Goal: Task Accomplishment & Management: Use online tool/utility

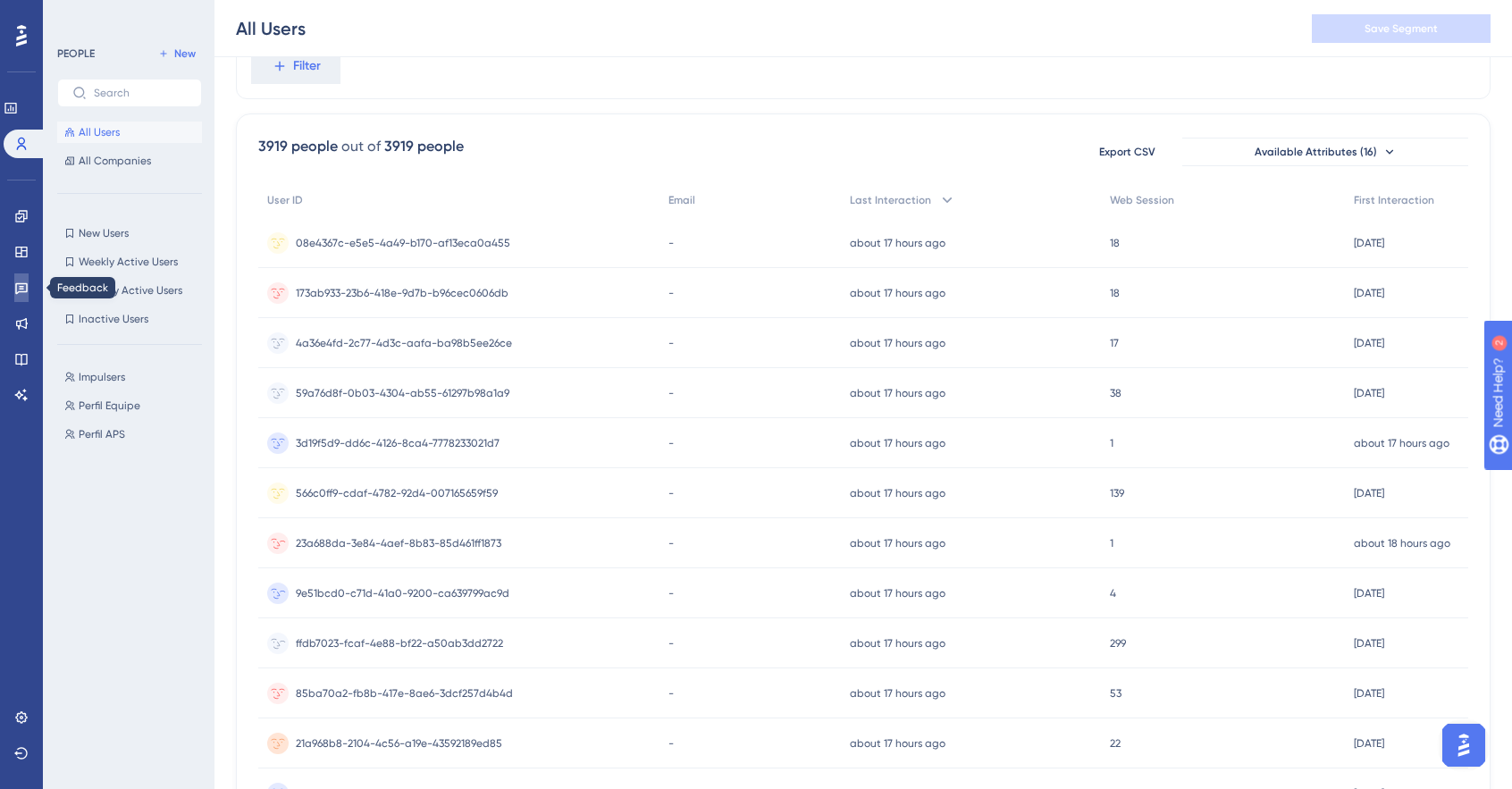
click at [20, 293] on icon at bounding box center [22, 288] width 15 height 15
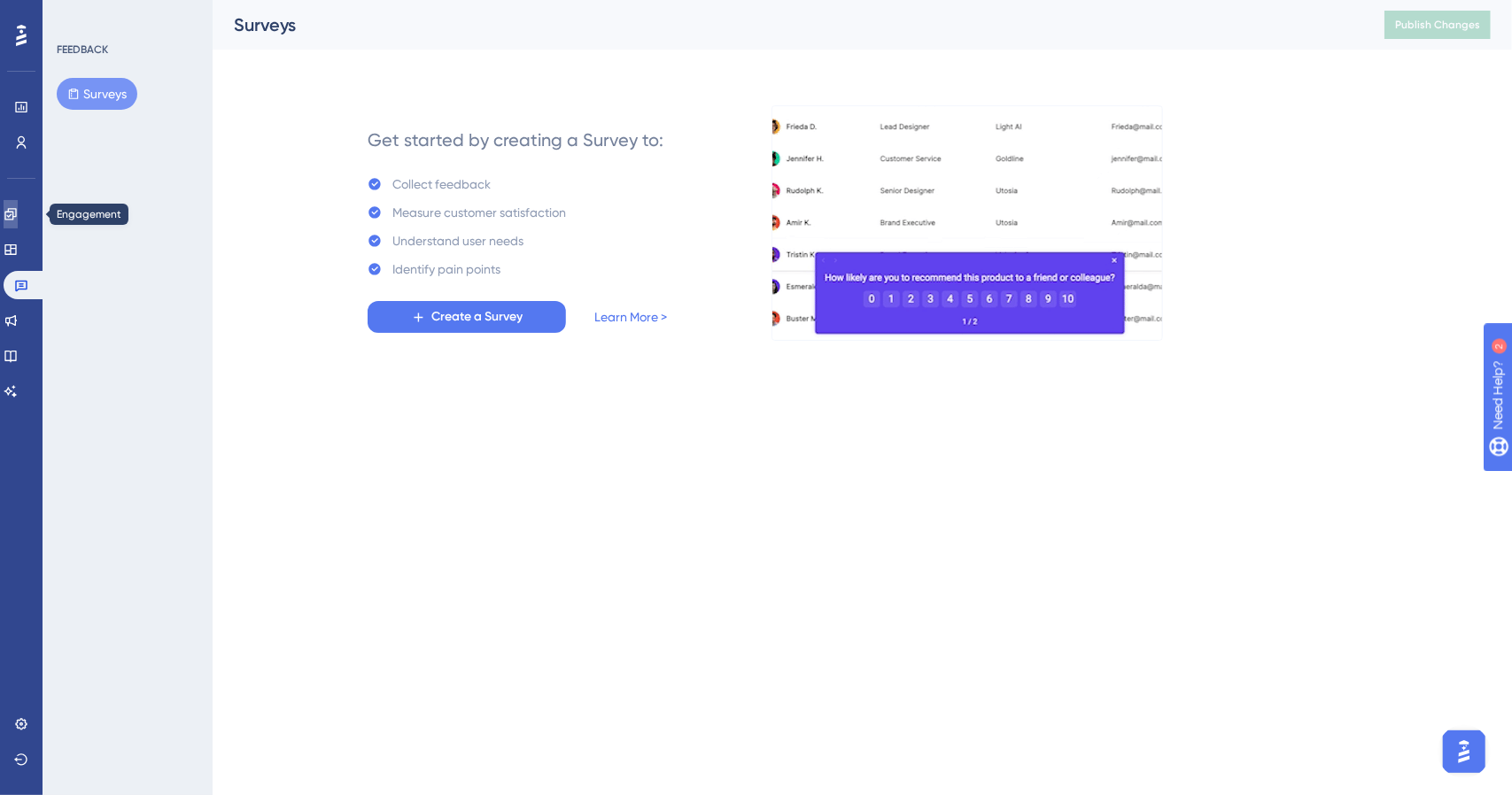
click at [18, 212] on link at bounding box center [11, 213] width 14 height 28
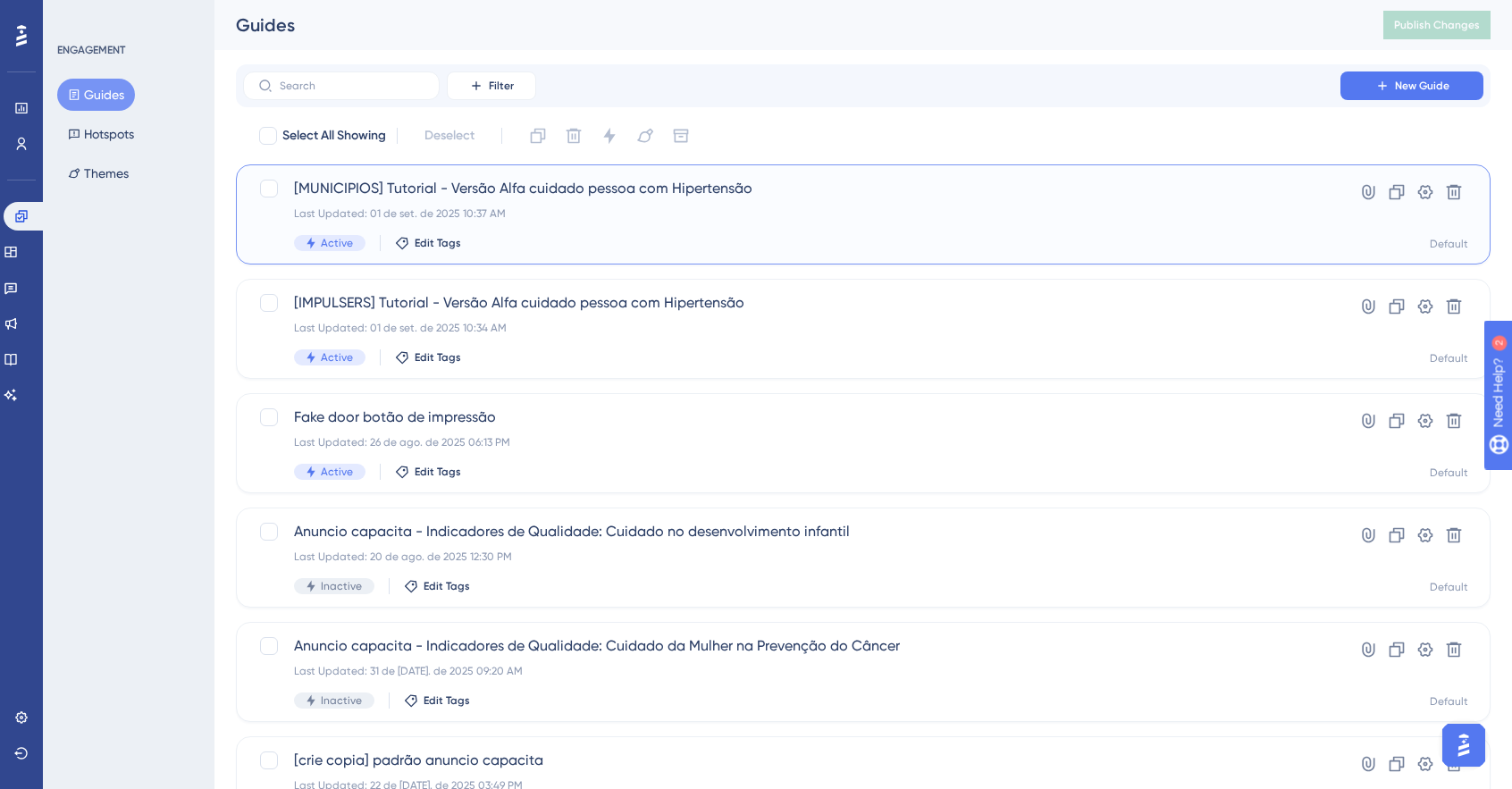
click at [570, 226] on div "[MUNICIPIOS] Tutorial - Versão Alfa cuidado pessoa com Hipertensão Last Updated…" at bounding box center [792, 215] width 995 height 73
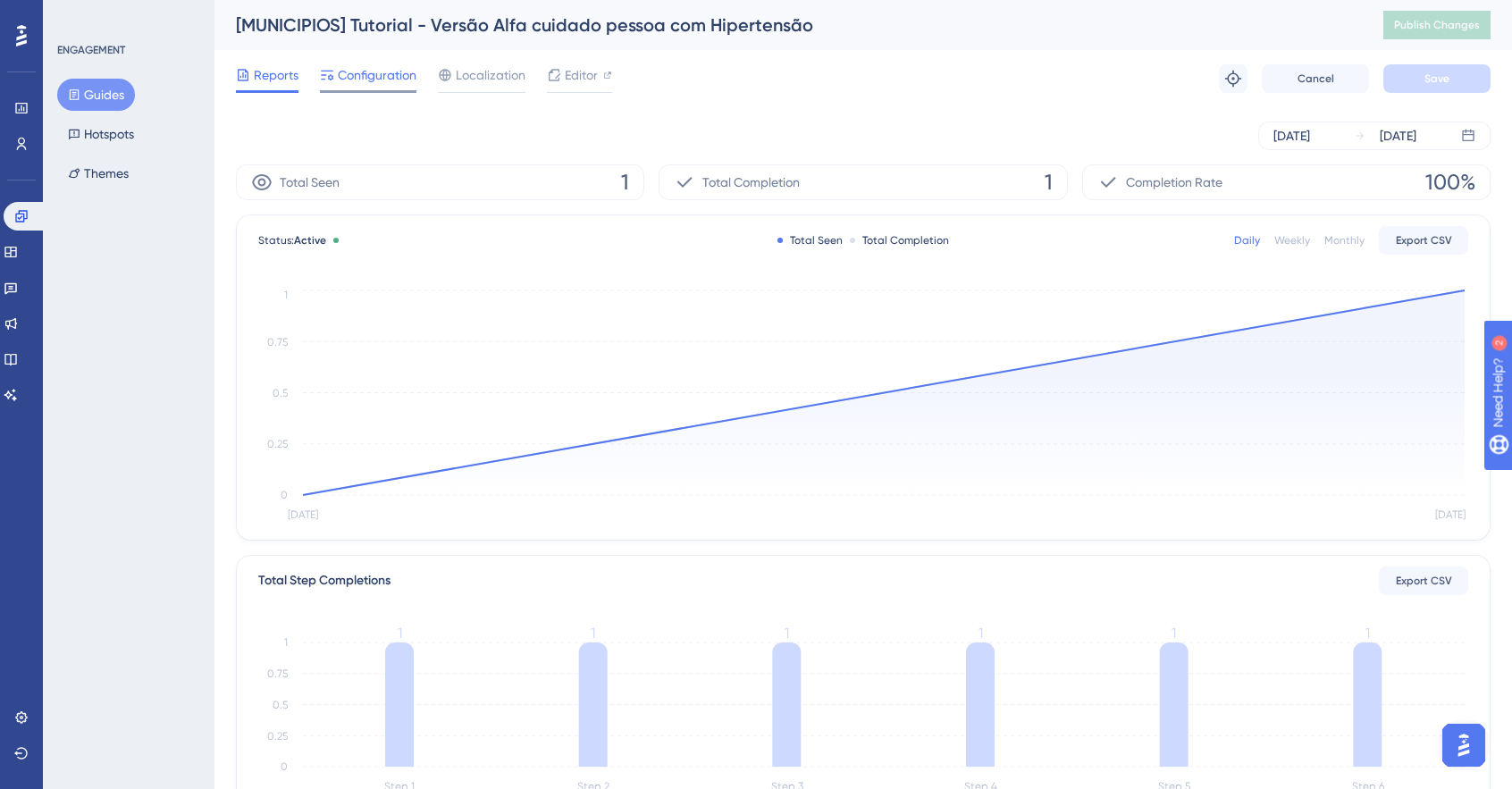
click at [366, 87] on div "Configuration" at bounding box center [368, 78] width 97 height 28
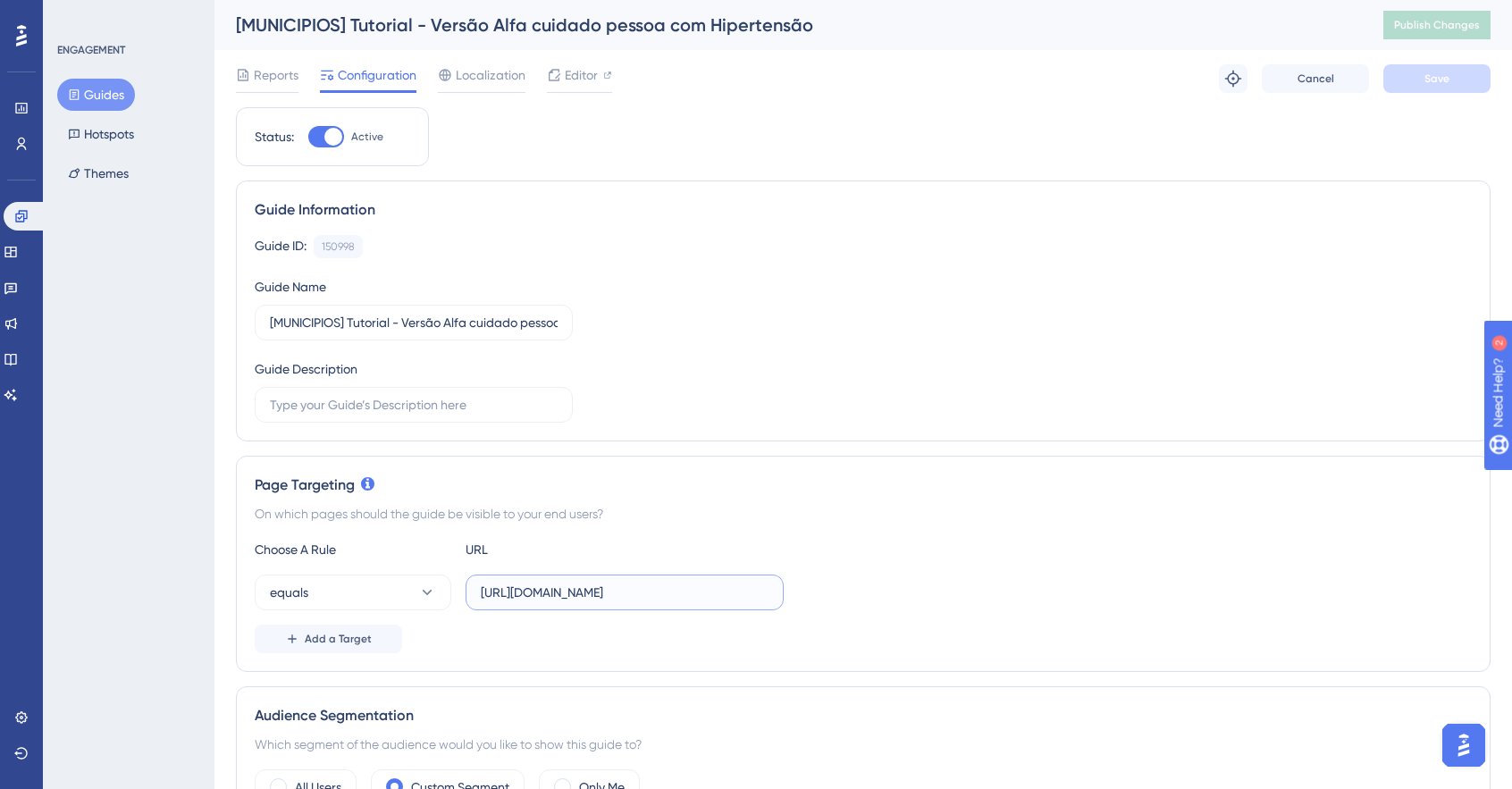
scroll to position [0, 247]
drag, startPoint x: 670, startPoint y: 590, endPoint x: 852, endPoint y: 593, distance: 182.0
click at [852, 593] on div "equals [URL][DOMAIN_NAME]" at bounding box center [863, 592] width 1217 height 36
click at [944, 582] on div "equals [URL][DOMAIN_NAME]" at bounding box center [863, 592] width 1217 height 36
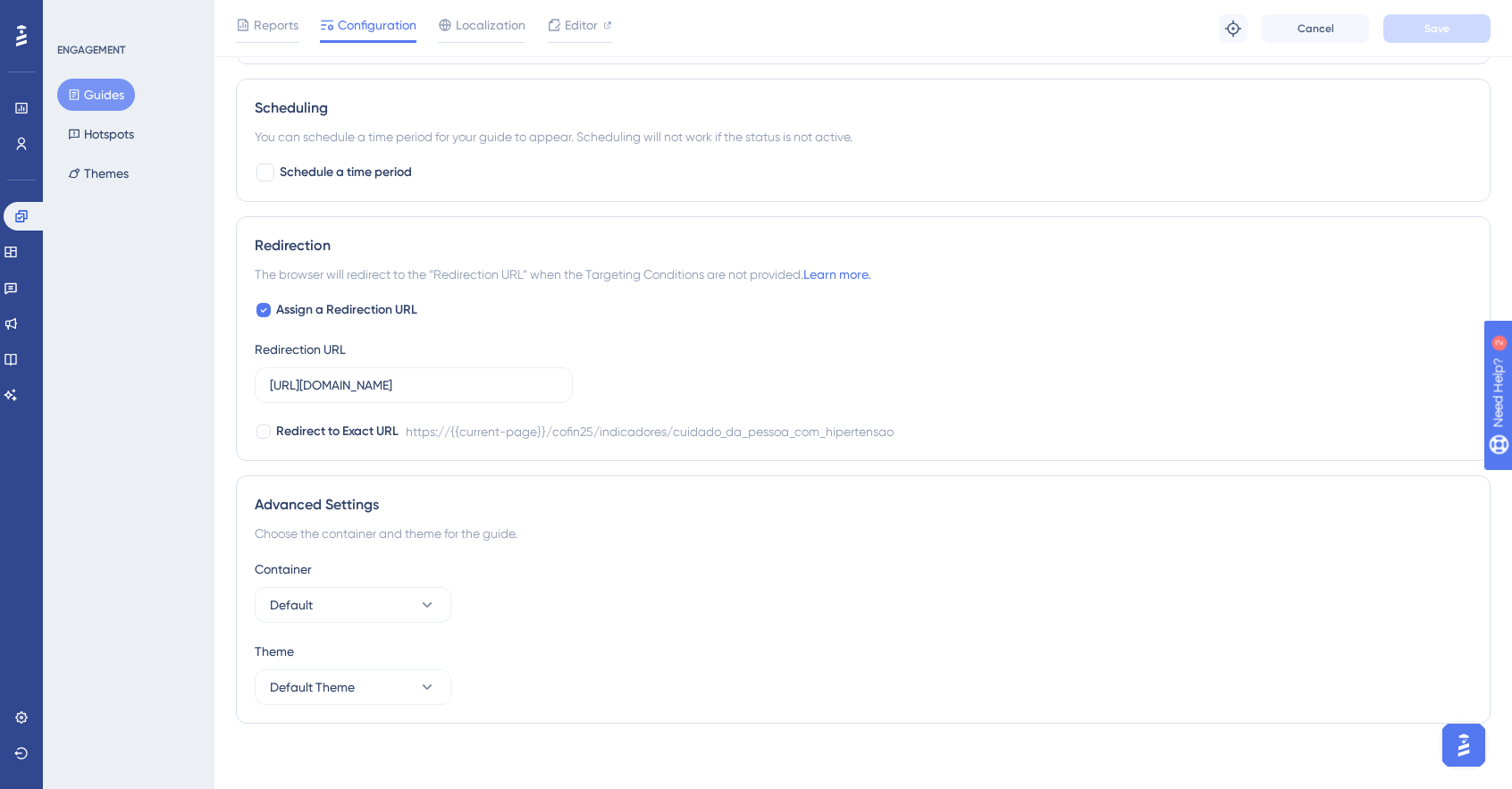
scroll to position [1391, 0]
click at [18, 258] on icon at bounding box center [11, 252] width 15 height 15
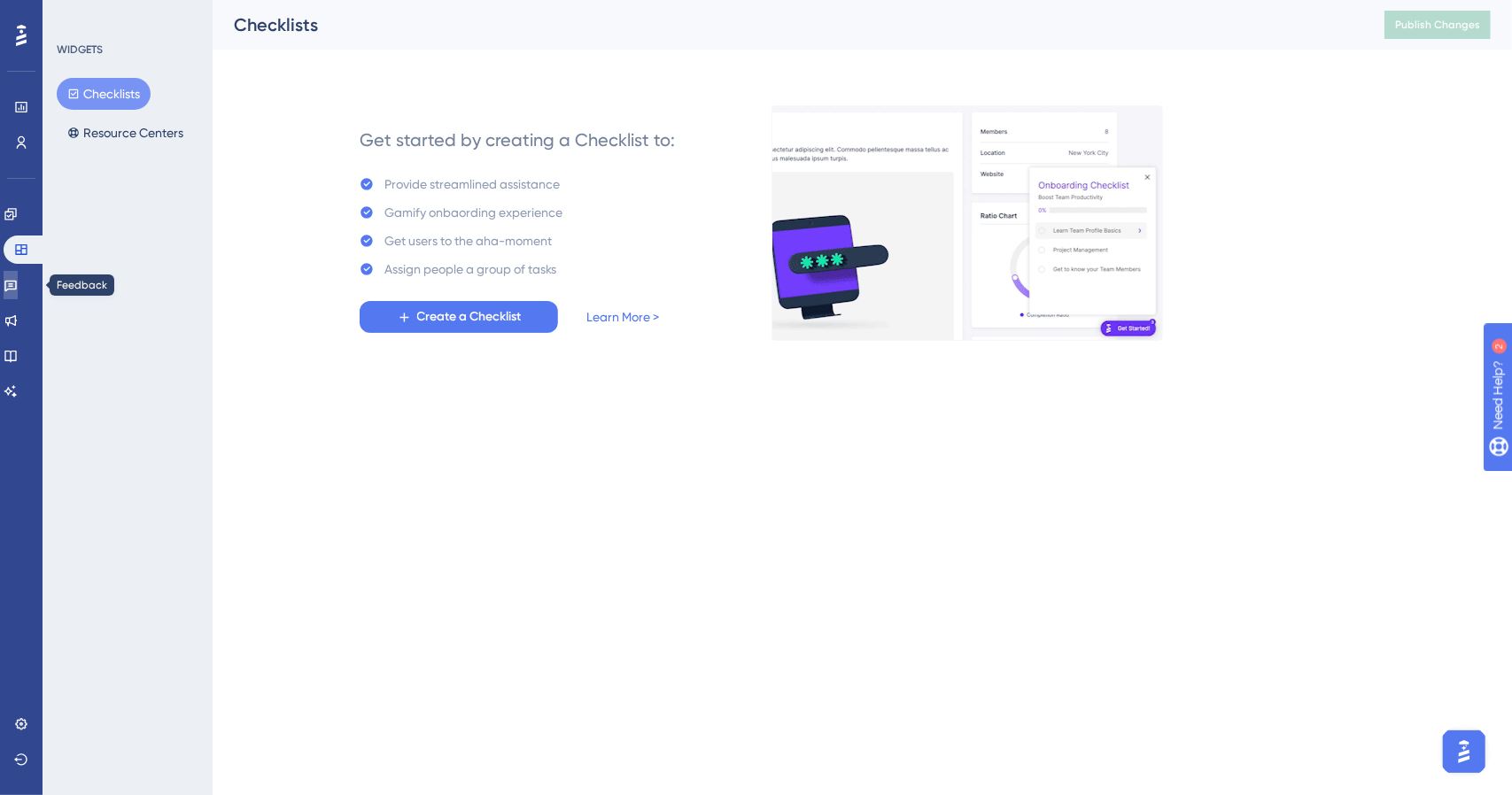
click at [18, 288] on icon at bounding box center [11, 285] width 14 height 14
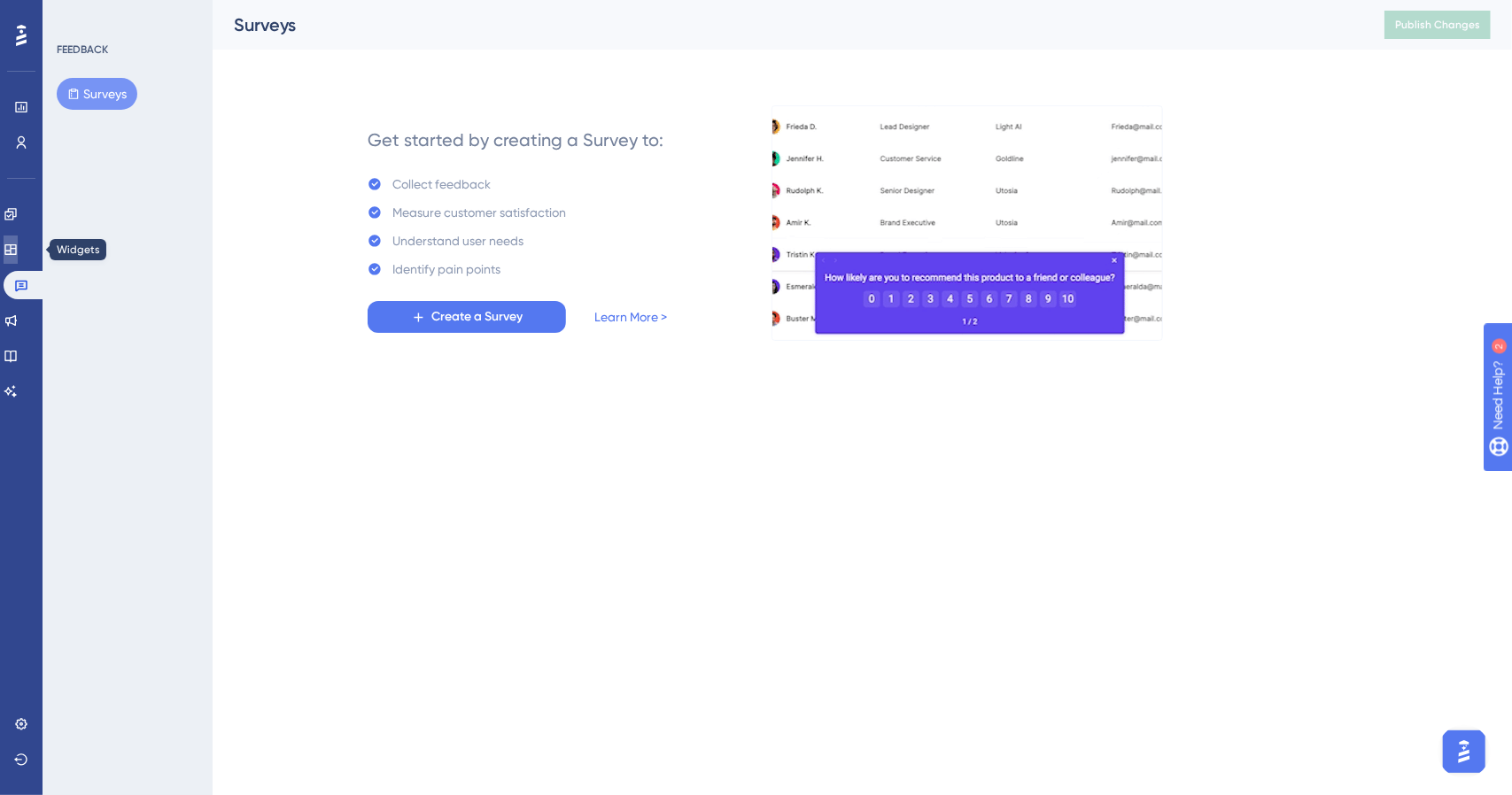
click at [18, 238] on link at bounding box center [11, 249] width 14 height 28
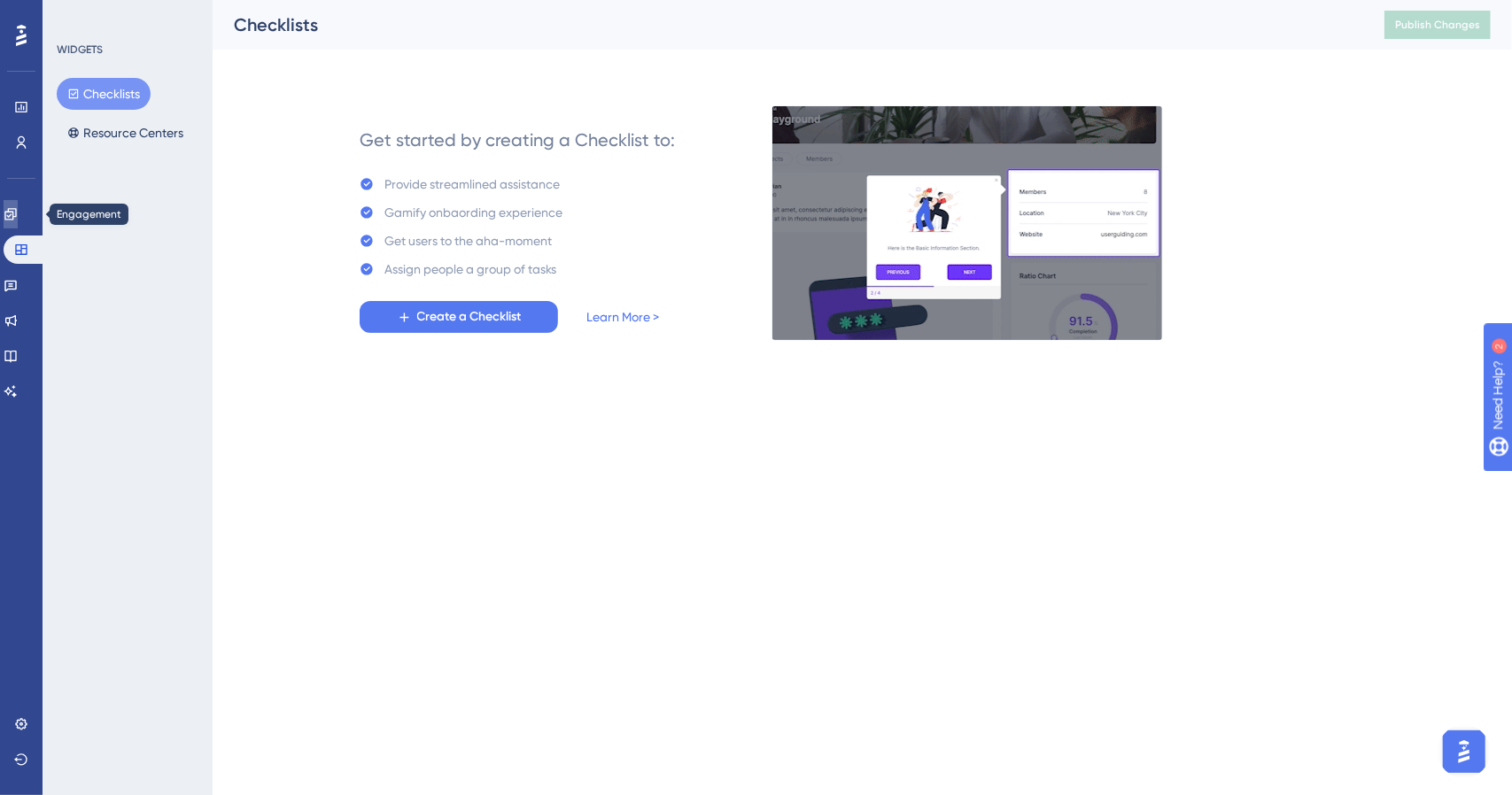
click at [18, 210] on icon at bounding box center [11, 214] width 14 height 14
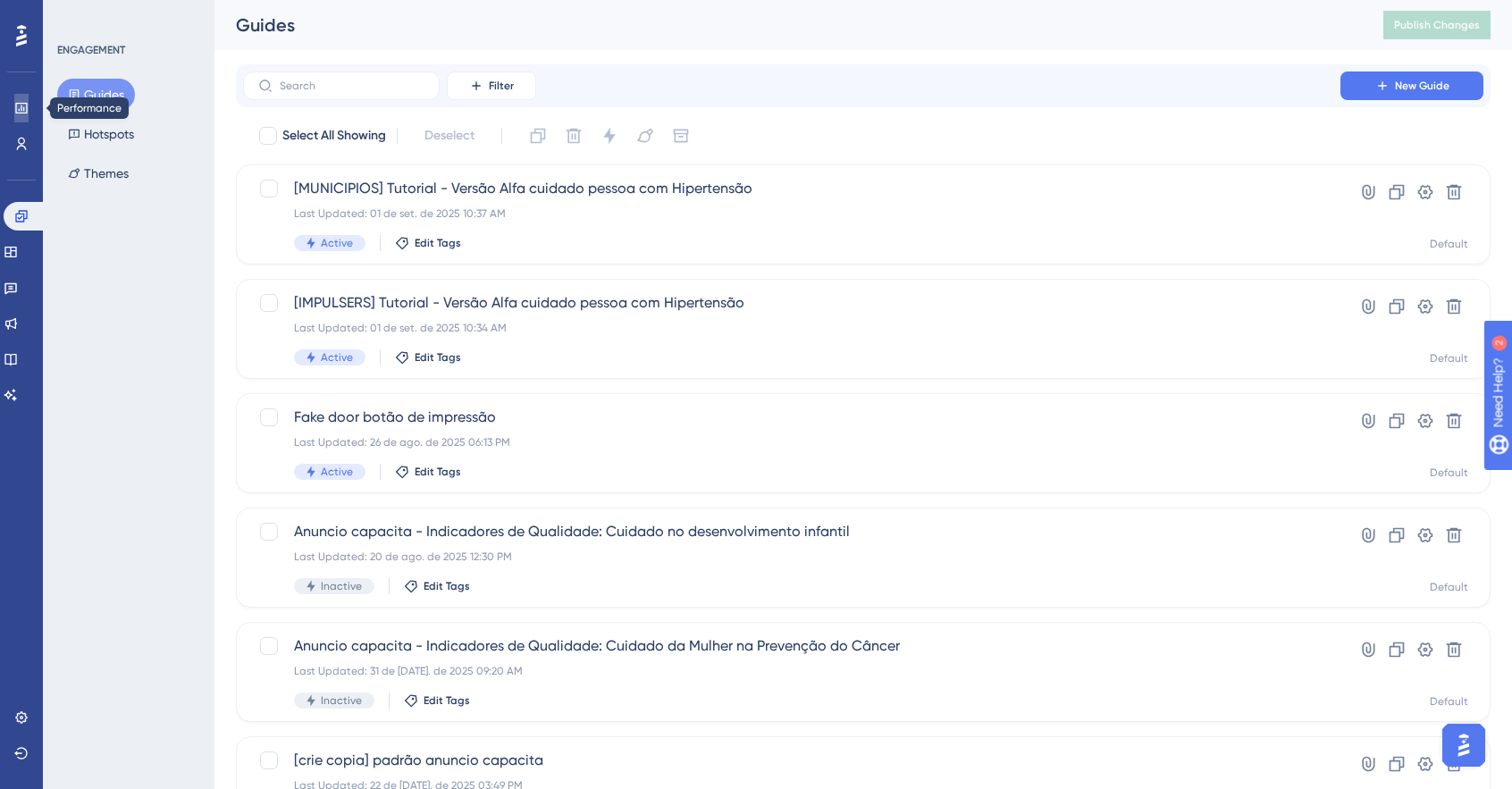
click at [28, 110] on link at bounding box center [22, 108] width 15 height 28
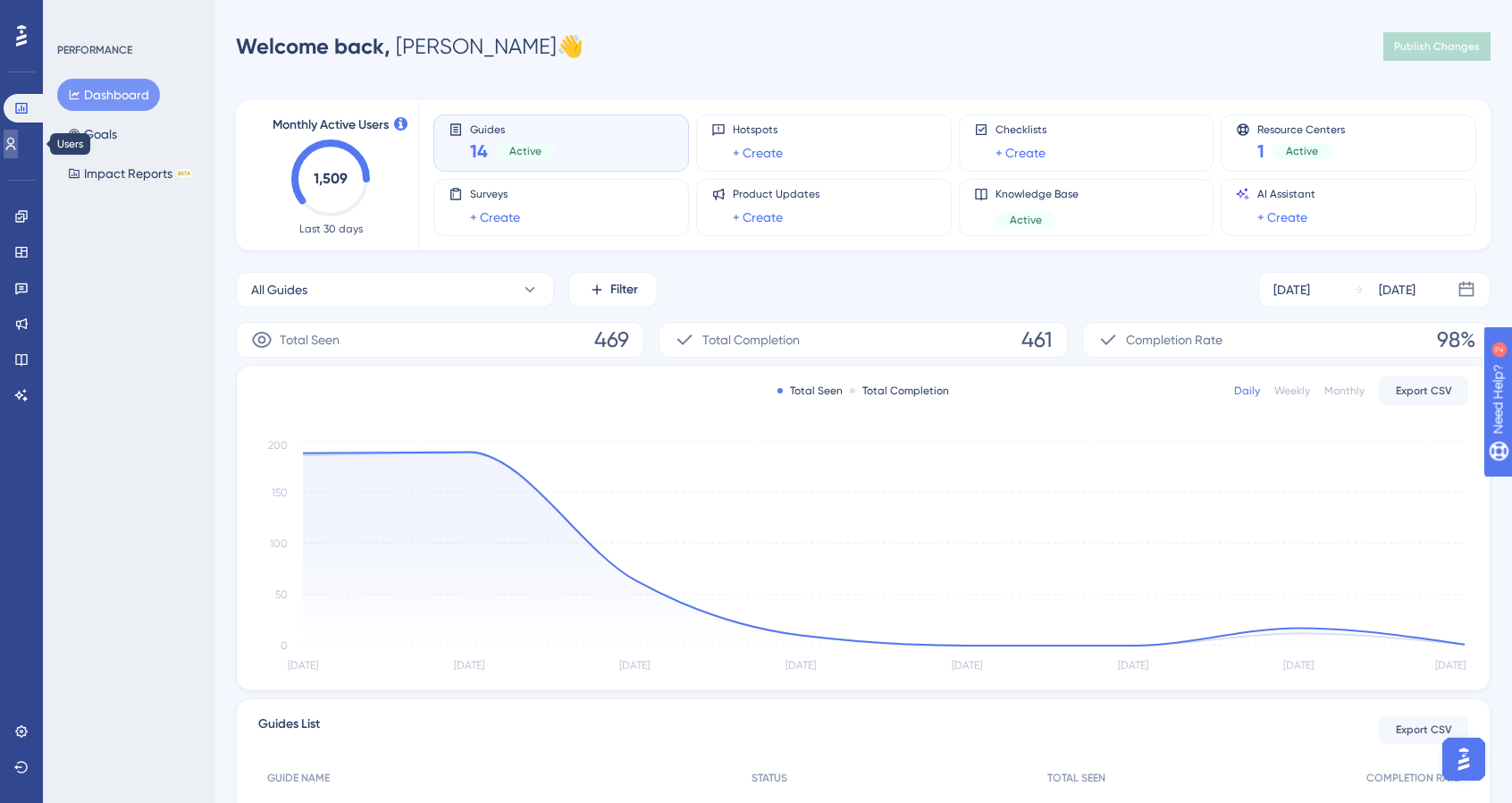
click at [18, 149] on link at bounding box center [11, 143] width 15 height 28
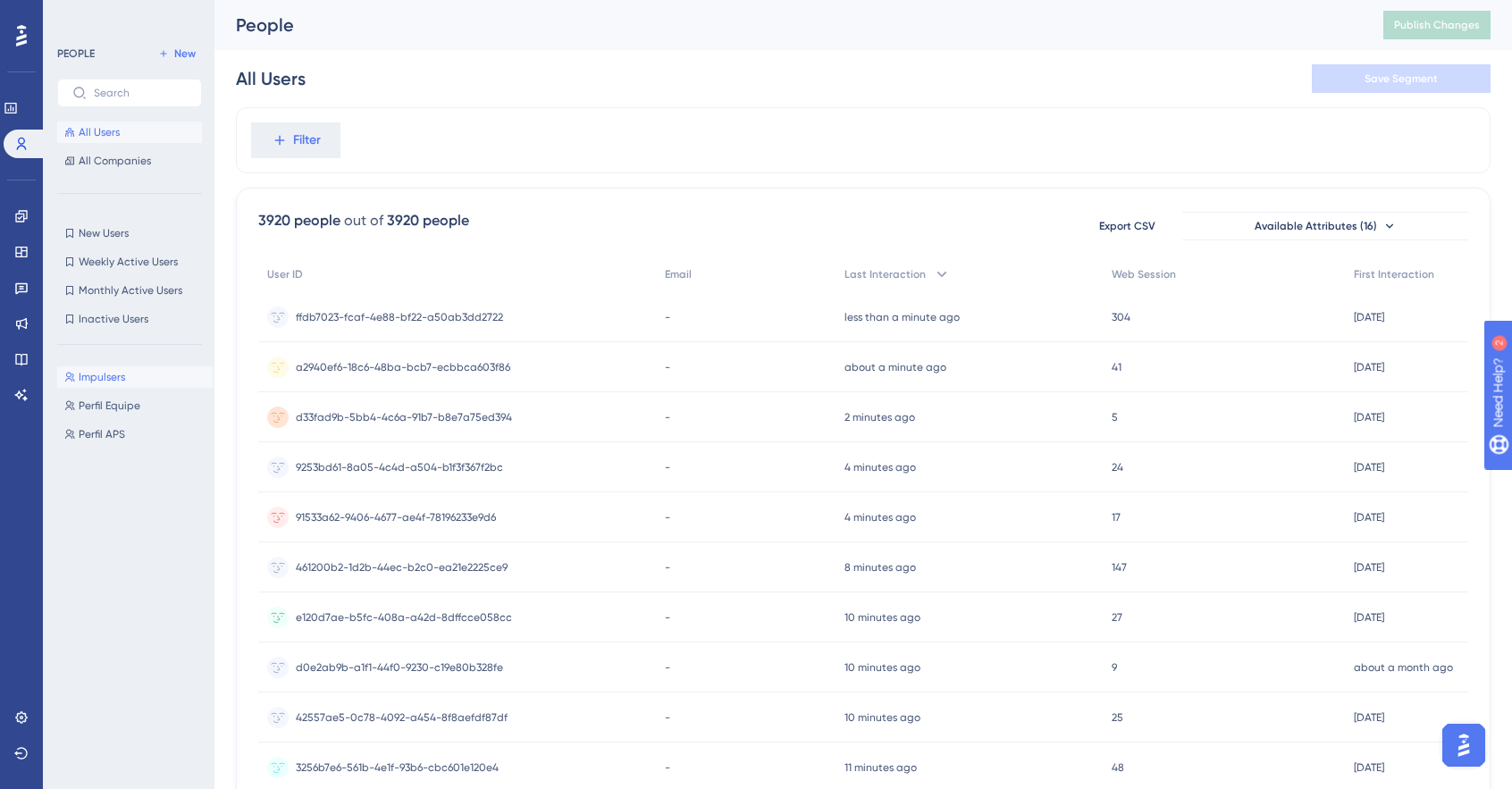
click at [131, 370] on button "Impulsers Impulsers" at bounding box center [135, 376] width 155 height 21
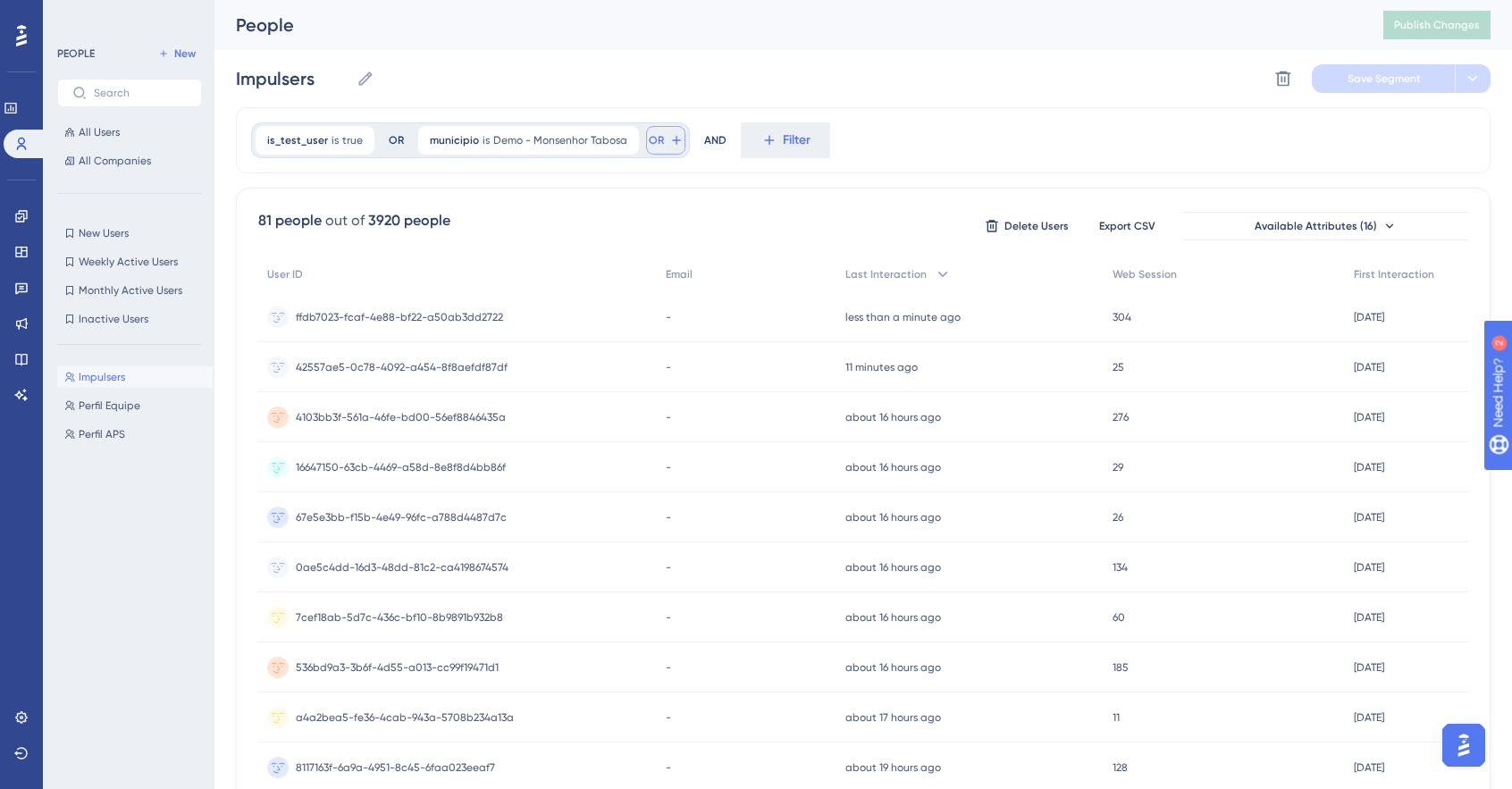
click at [672, 137] on icon at bounding box center [677, 141] width 15 height 15
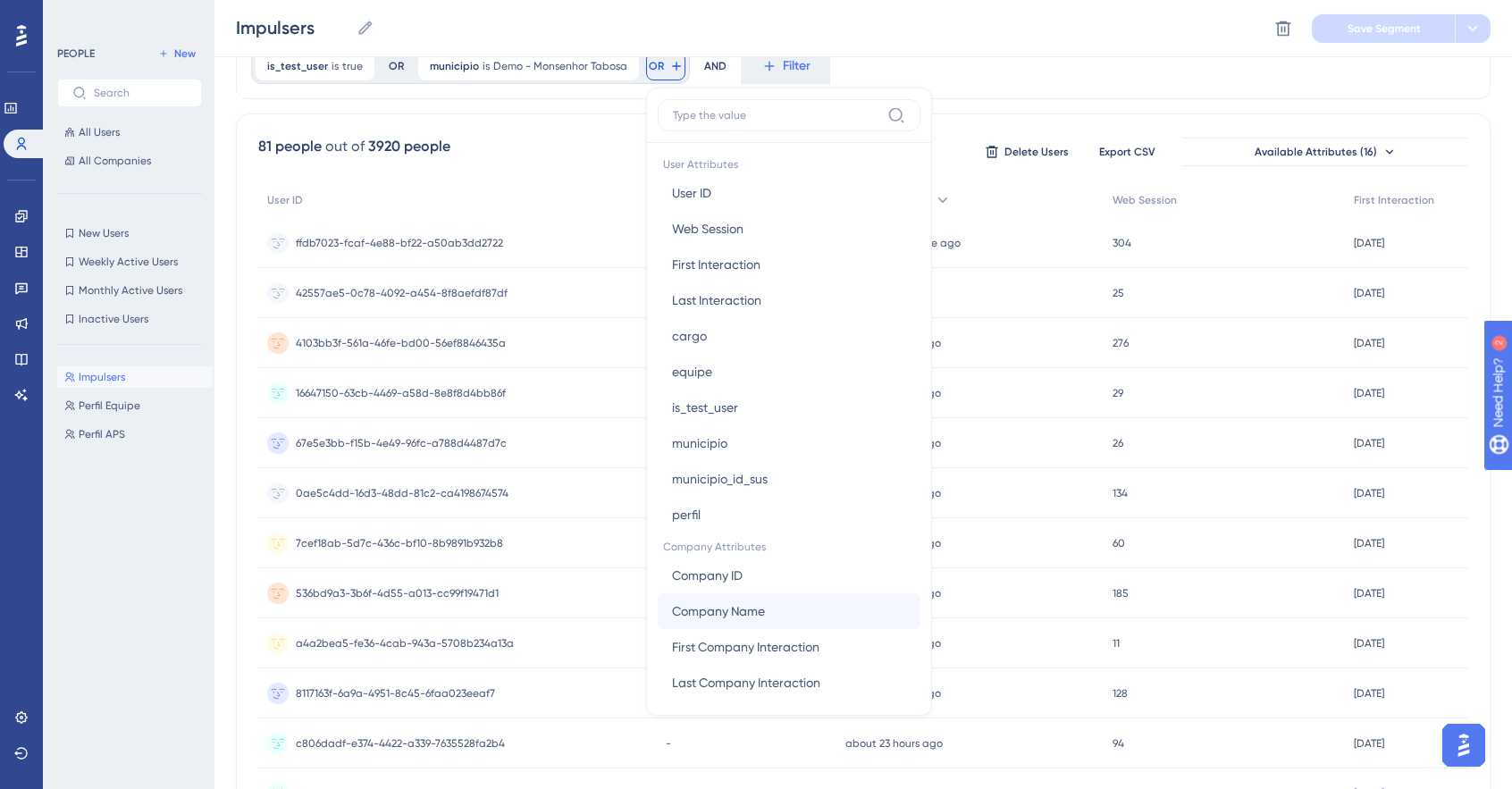
scroll to position [810, 0]
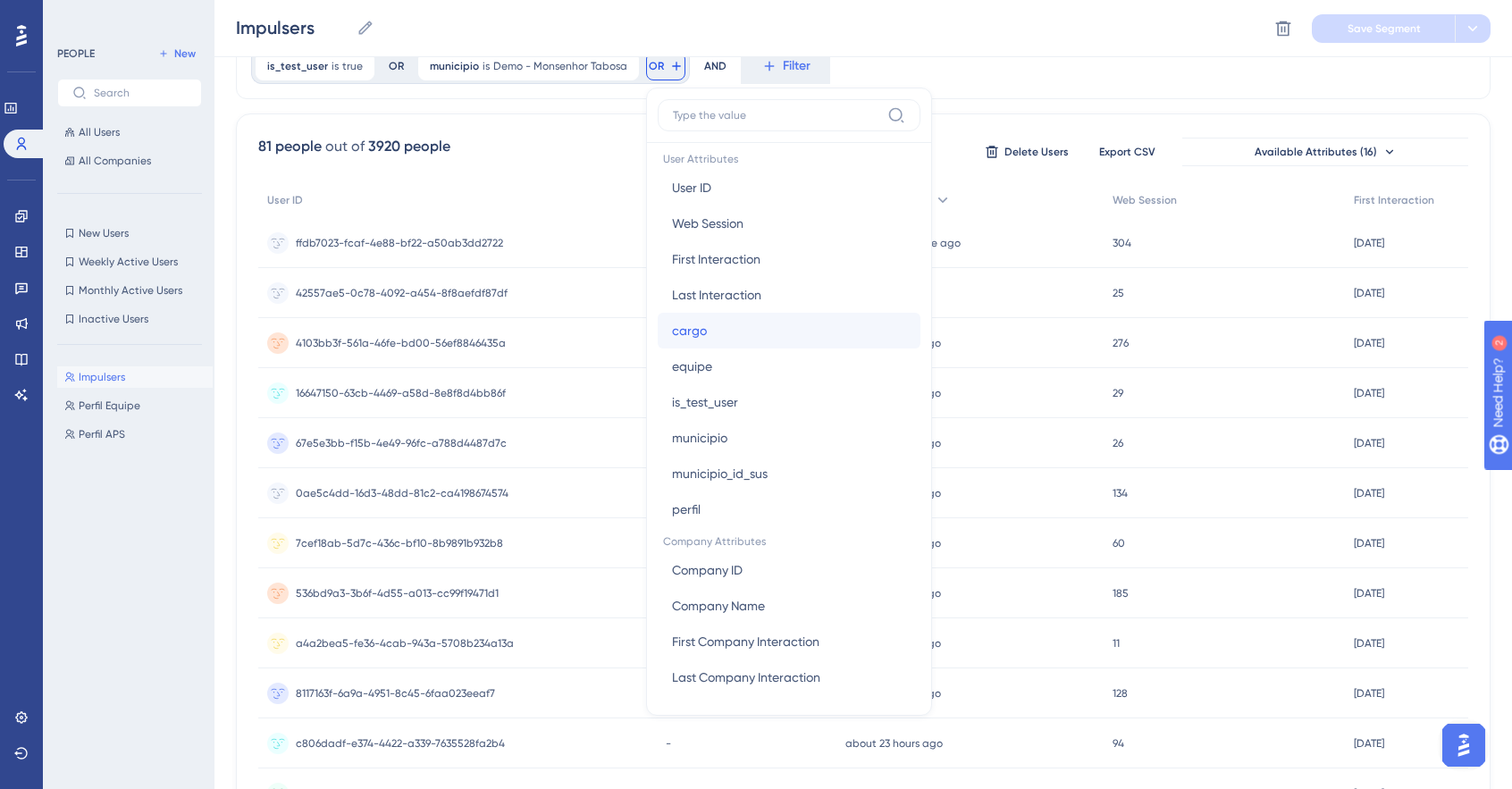
click at [776, 335] on button "cargo cargo" at bounding box center [789, 331] width 263 height 36
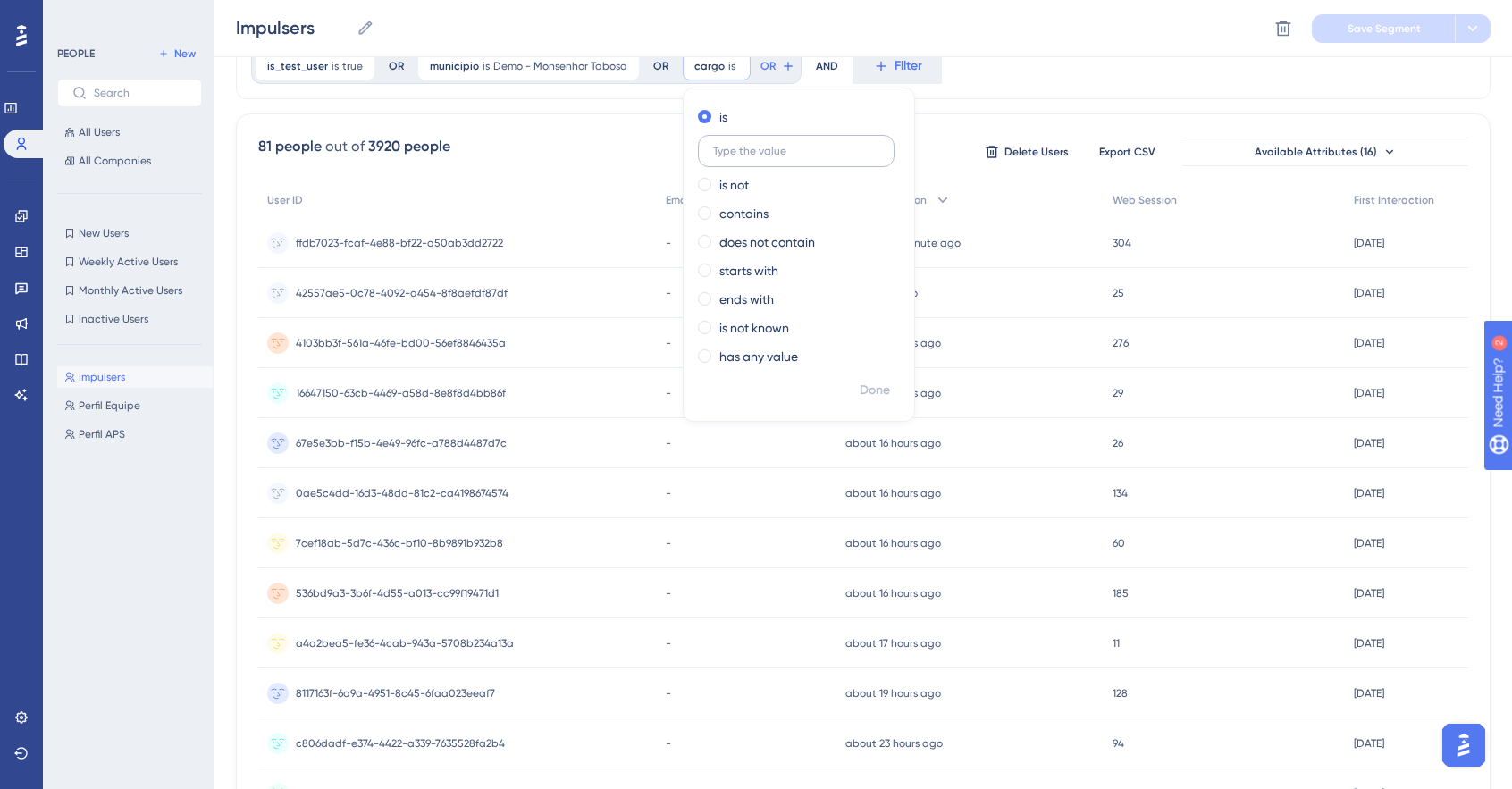
click at [749, 148] on input "text" at bounding box center [796, 152] width 166 height 13
type input "Impulser"
click at [885, 400] on button "Done" at bounding box center [875, 390] width 50 height 32
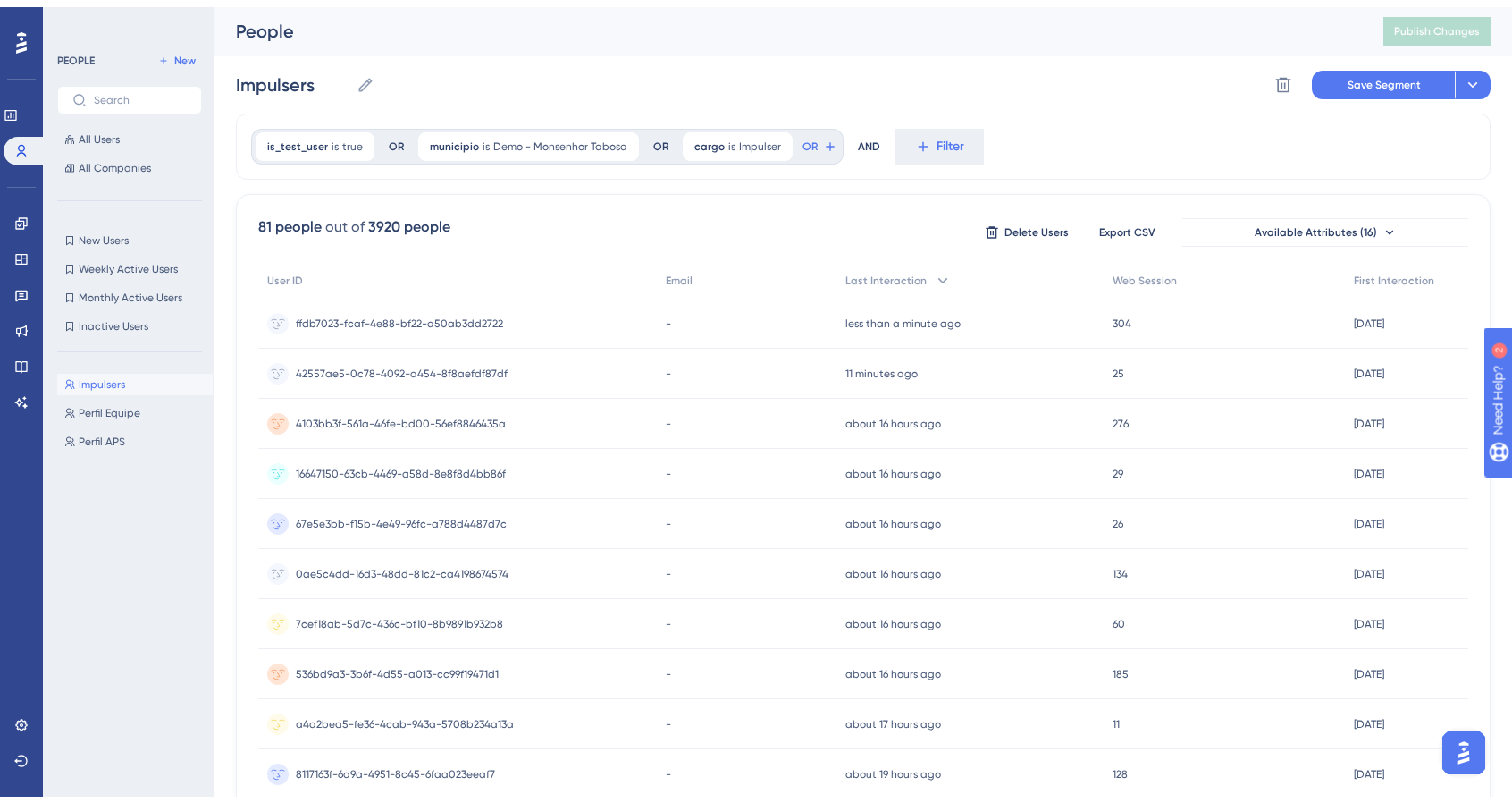
scroll to position [0, 0]
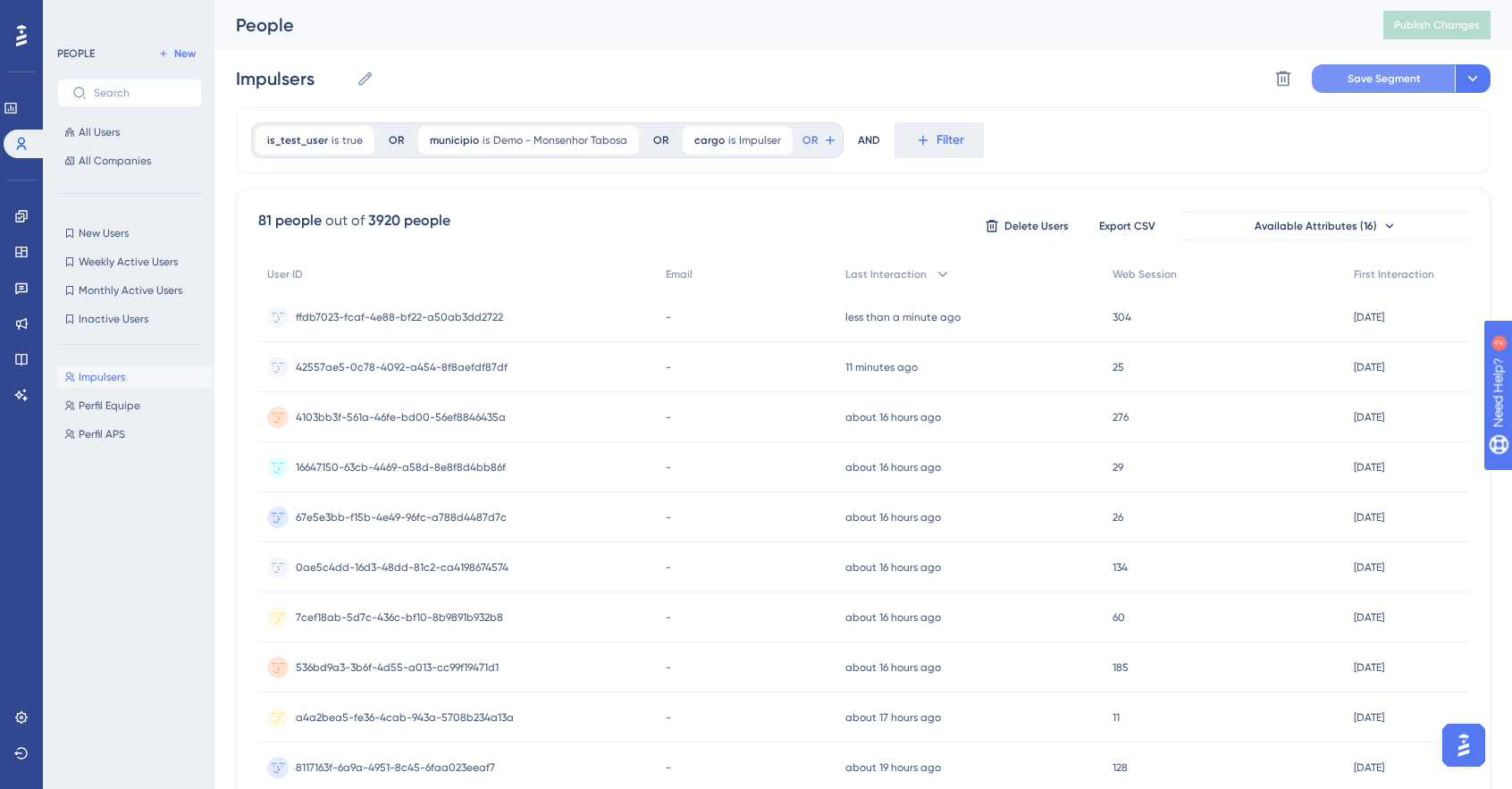
click at [1402, 76] on span "Save Segment" at bounding box center [1384, 79] width 73 height 15
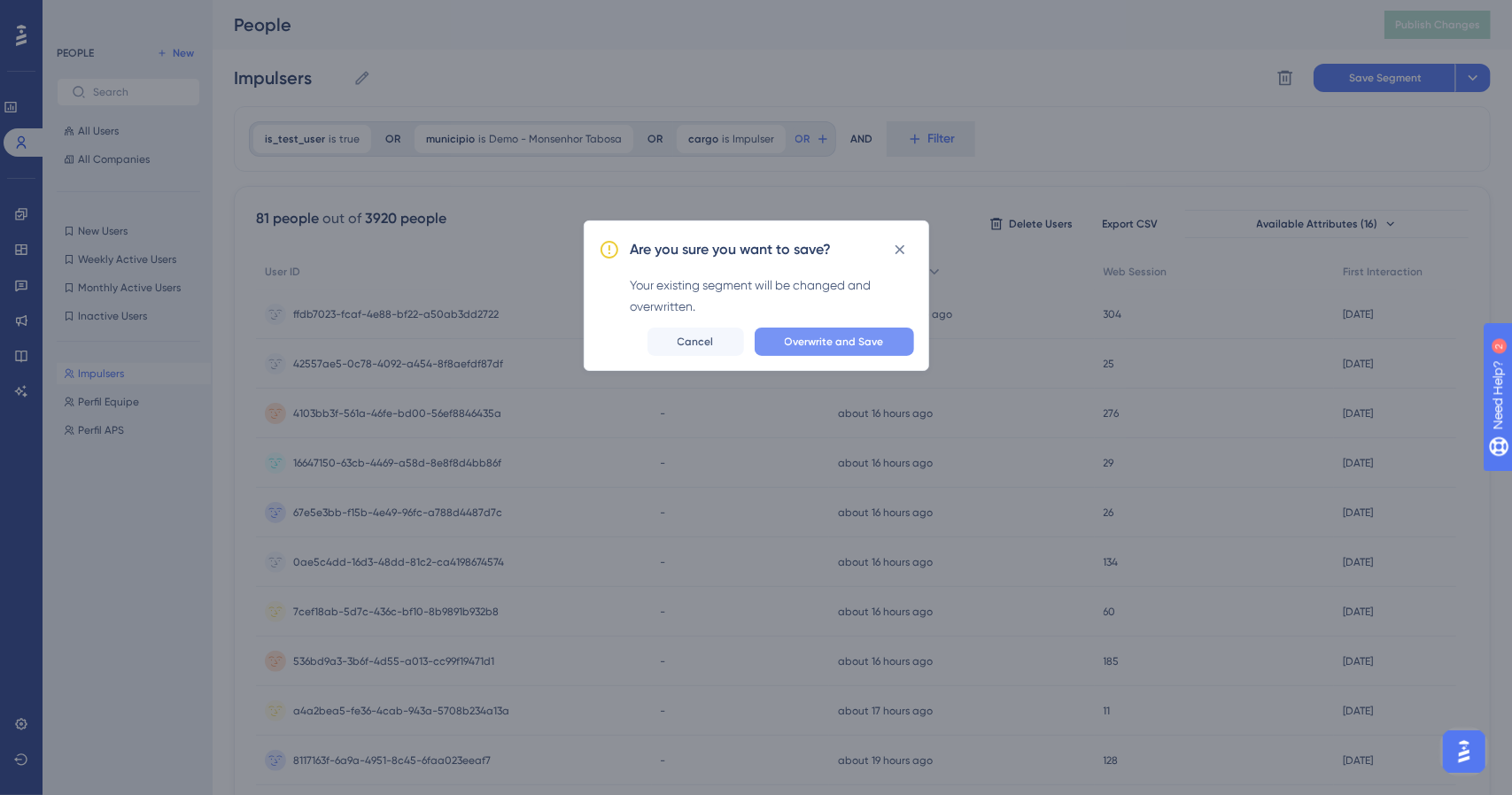
click at [861, 345] on span "Overwrite and Save" at bounding box center [834, 342] width 100 height 14
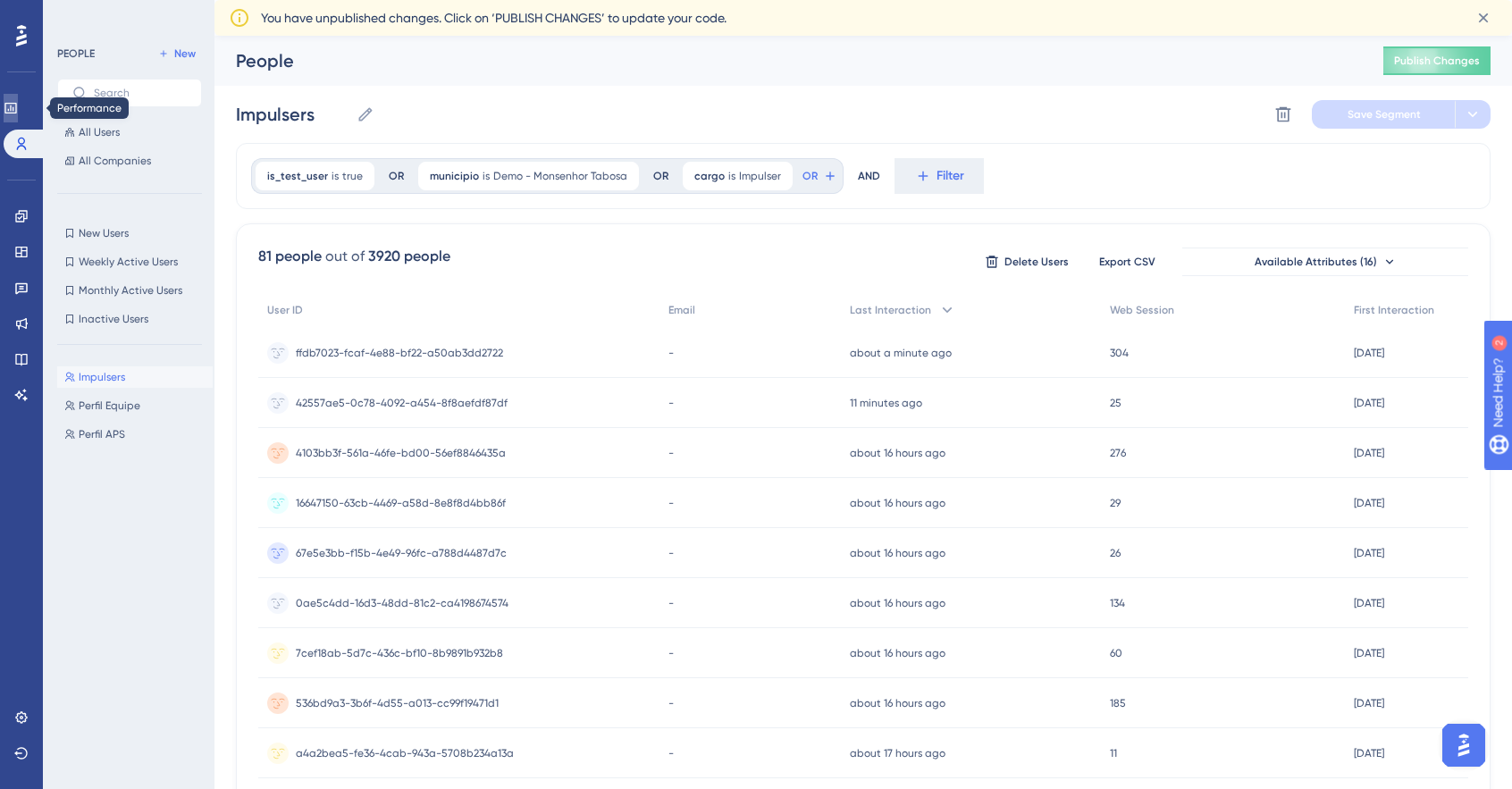
click at [16, 110] on icon at bounding box center [10, 109] width 12 height 11
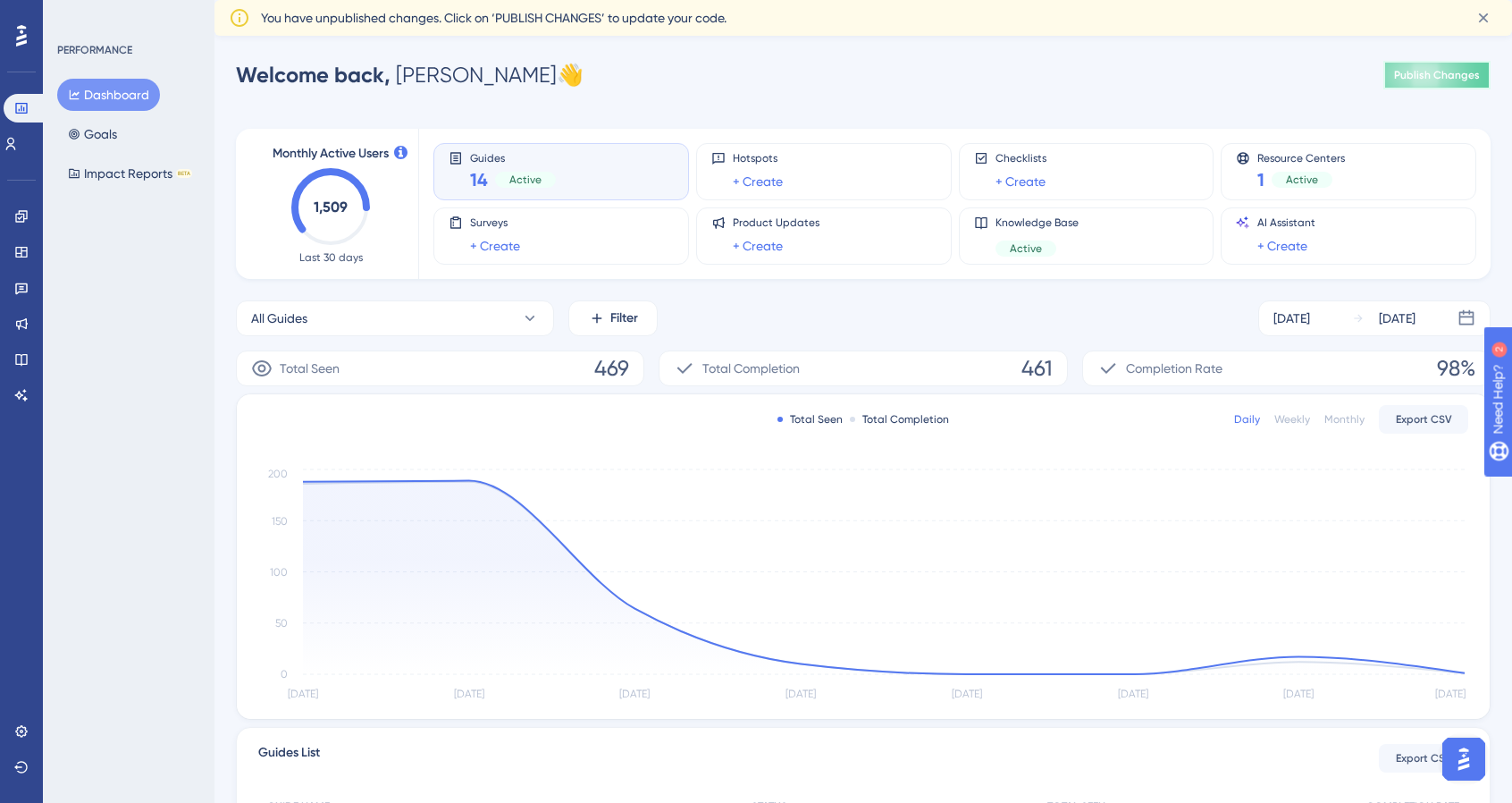
click at [1489, 75] on button "Publish Changes" at bounding box center [1436, 75] width 107 height 28
